Goal: Information Seeking & Learning: Learn about a topic

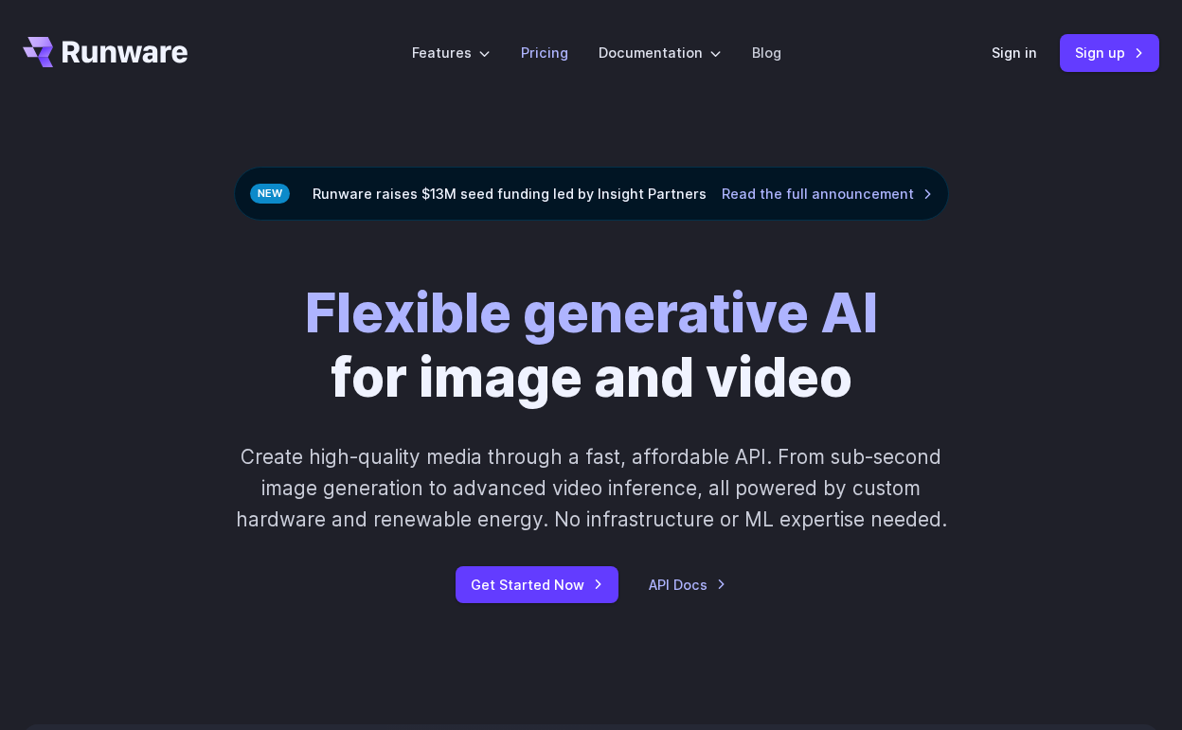
click at [557, 50] on link "Pricing" at bounding box center [544, 53] width 47 height 22
